Goal: Information Seeking & Learning: Learn about a topic

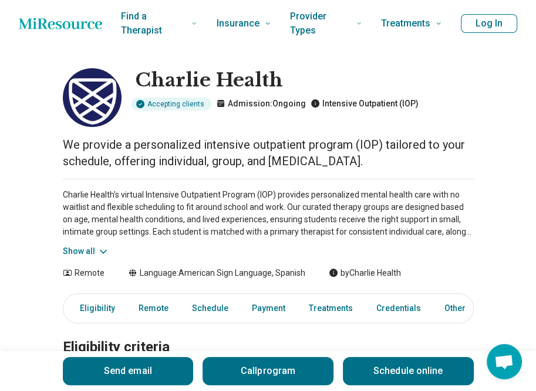
click at [90, 253] on button "Show all" at bounding box center [86, 251] width 46 height 12
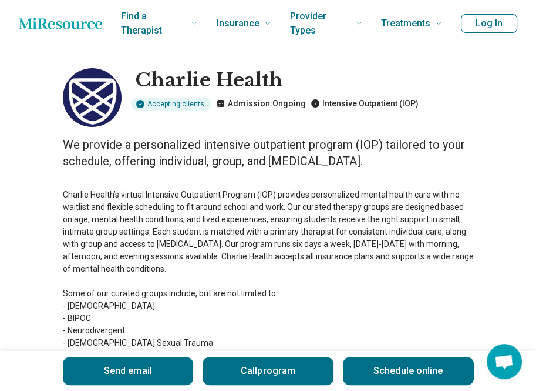
click at [216, 260] on p "Charlie Health’s virtual Intensive Outpatient Program (IOP) provides personaliz…" at bounding box center [268, 300] width 411 height 222
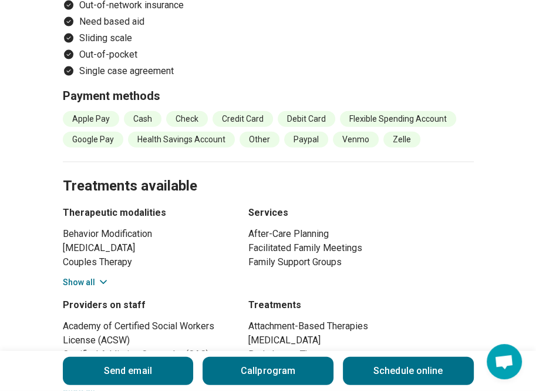
scroll to position [1598, 0]
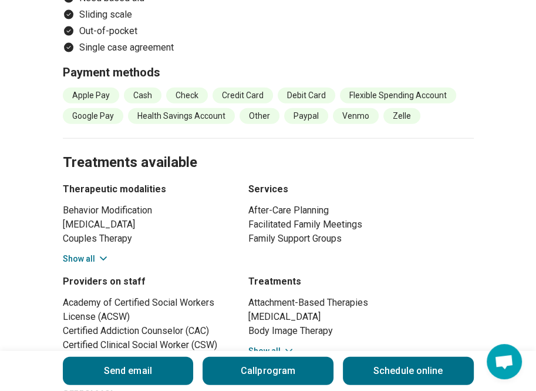
click at [82, 259] on button "Show all" at bounding box center [86, 259] width 46 height 12
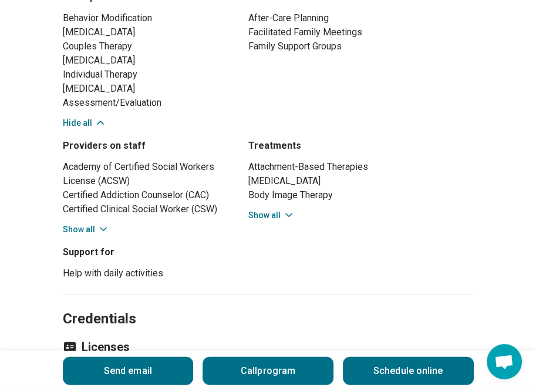
scroll to position [1810, 0]
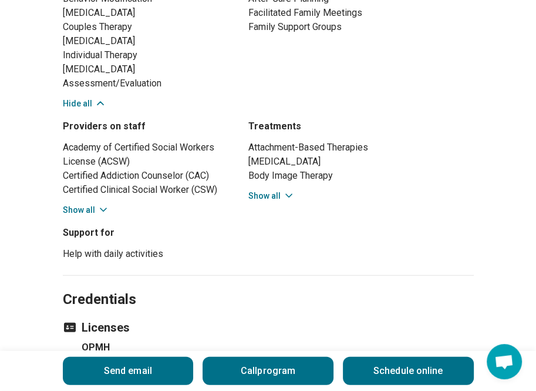
click at [273, 195] on button "Show all" at bounding box center [272, 196] width 46 height 12
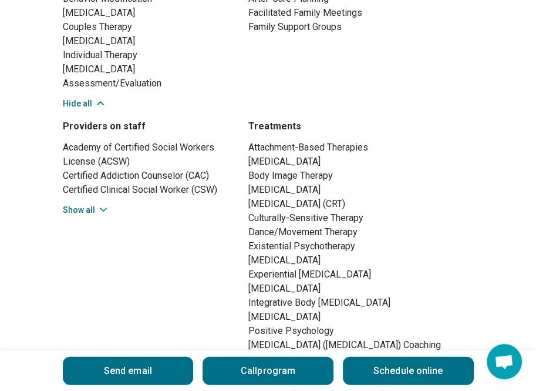
click at [280, 195] on li "[MEDICAL_DATA]" at bounding box center [362, 190] width 226 height 14
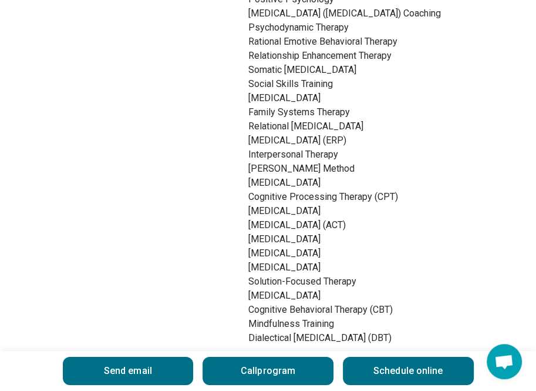
scroll to position [2139, 0]
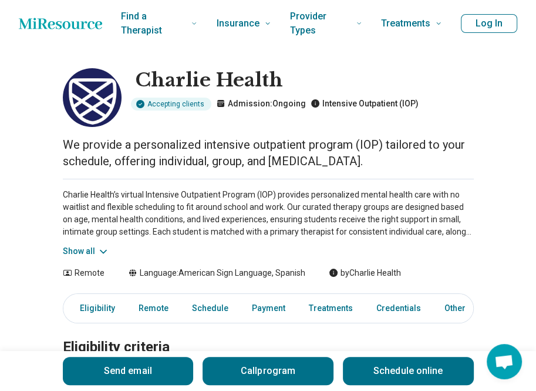
click at [92, 250] on button "Show all" at bounding box center [86, 251] width 46 height 12
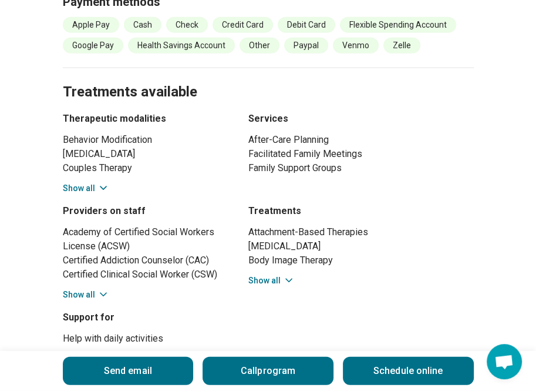
scroll to position [1692, 0]
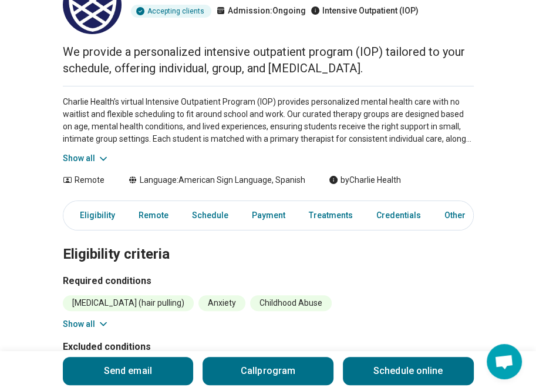
scroll to position [94, 0]
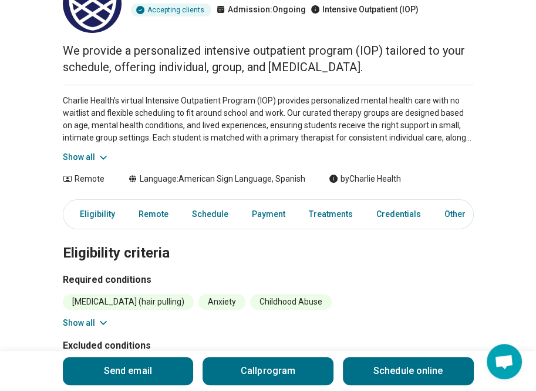
click at [90, 157] on button "Show all" at bounding box center [86, 157] width 46 height 12
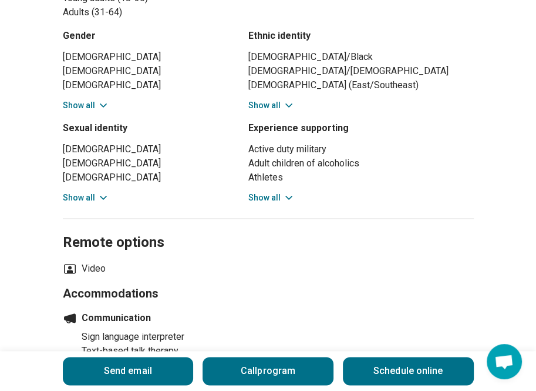
scroll to position [776, 0]
